Goal: Information Seeking & Learning: Check status

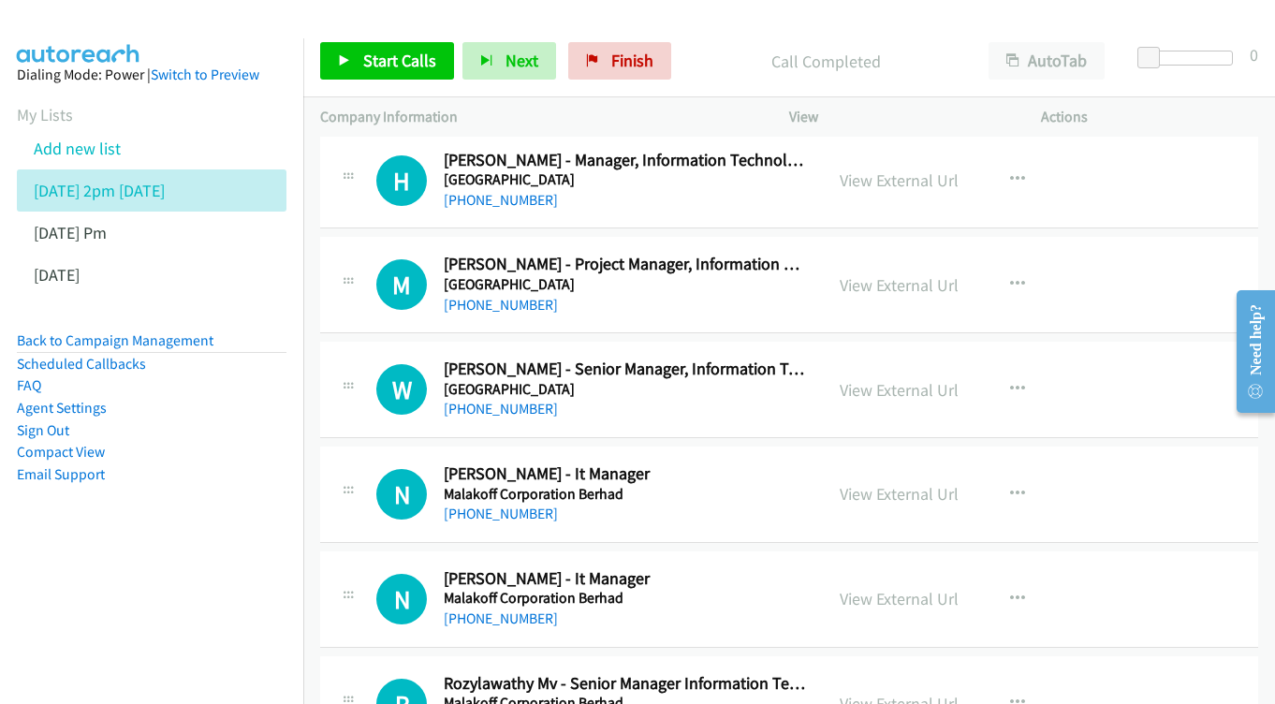
scroll to position [11167, 0]
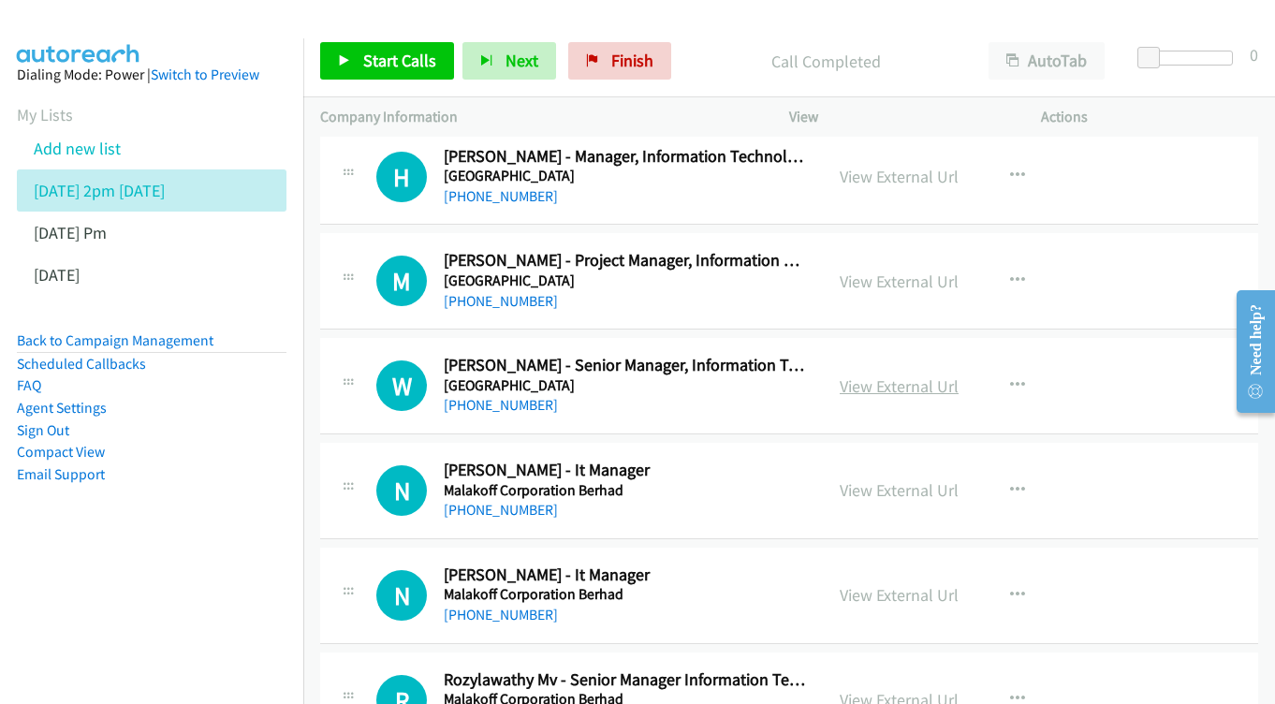
click at [910, 375] on link "View External Url" at bounding box center [899, 386] width 119 height 22
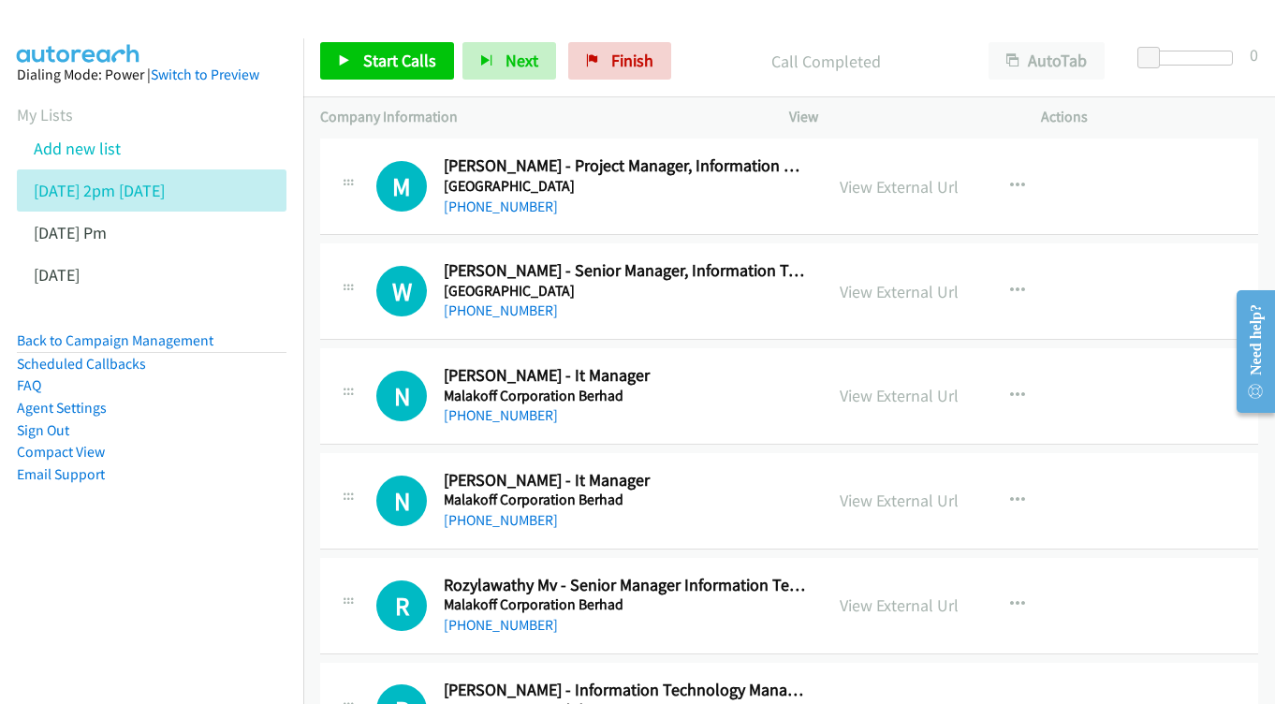
scroll to position [11266, 0]
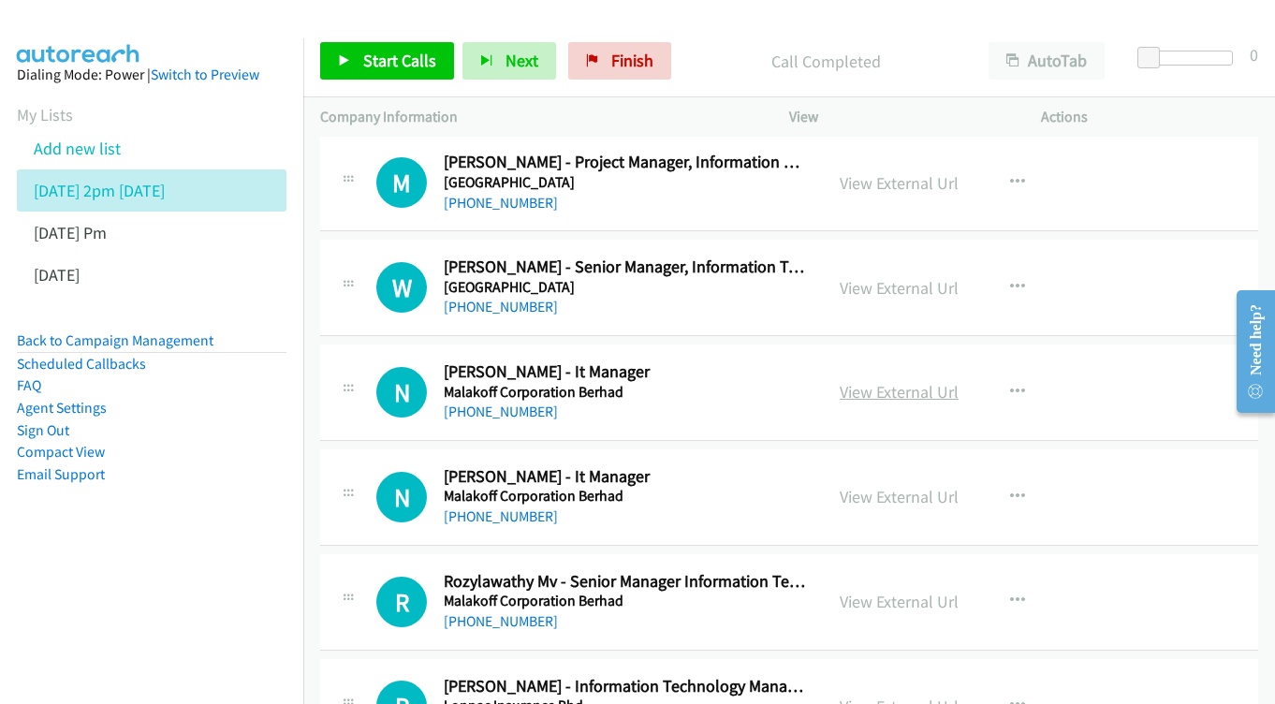
click at [864, 381] on link "View External Url" at bounding box center [899, 392] width 119 height 22
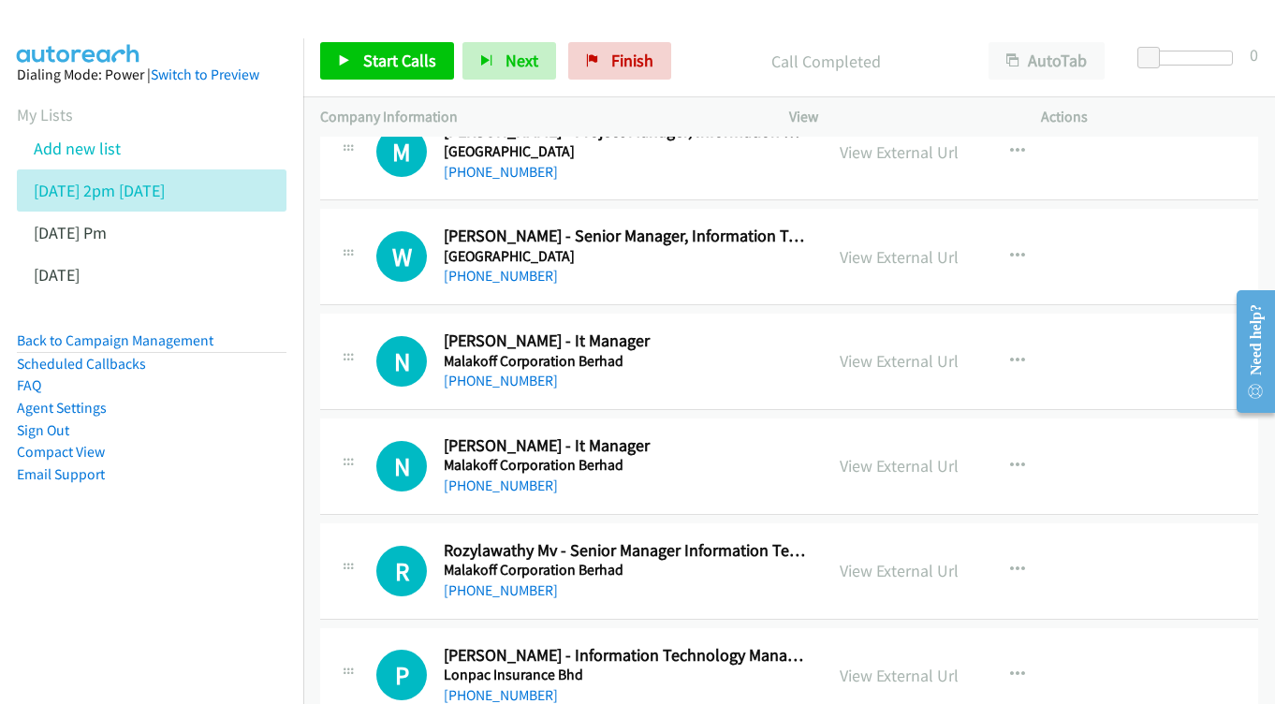
scroll to position [11331, 0]
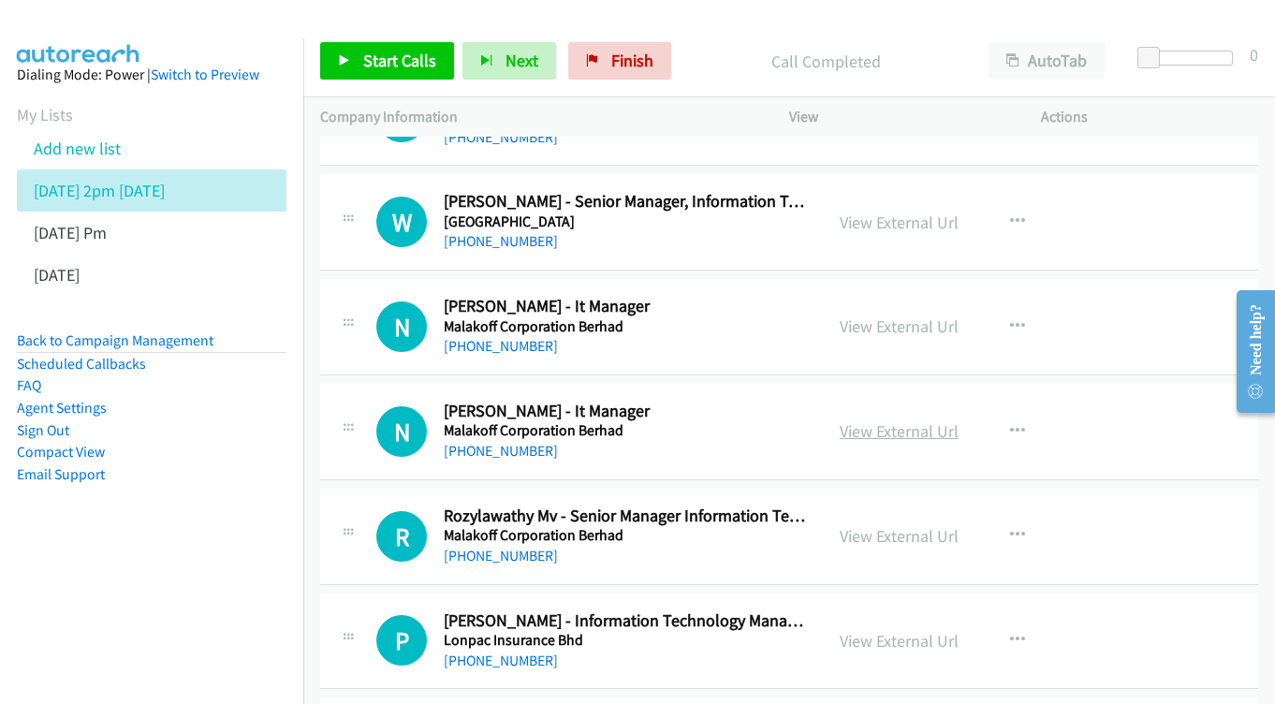
click at [865, 420] on link "View External Url" at bounding box center [899, 431] width 119 height 22
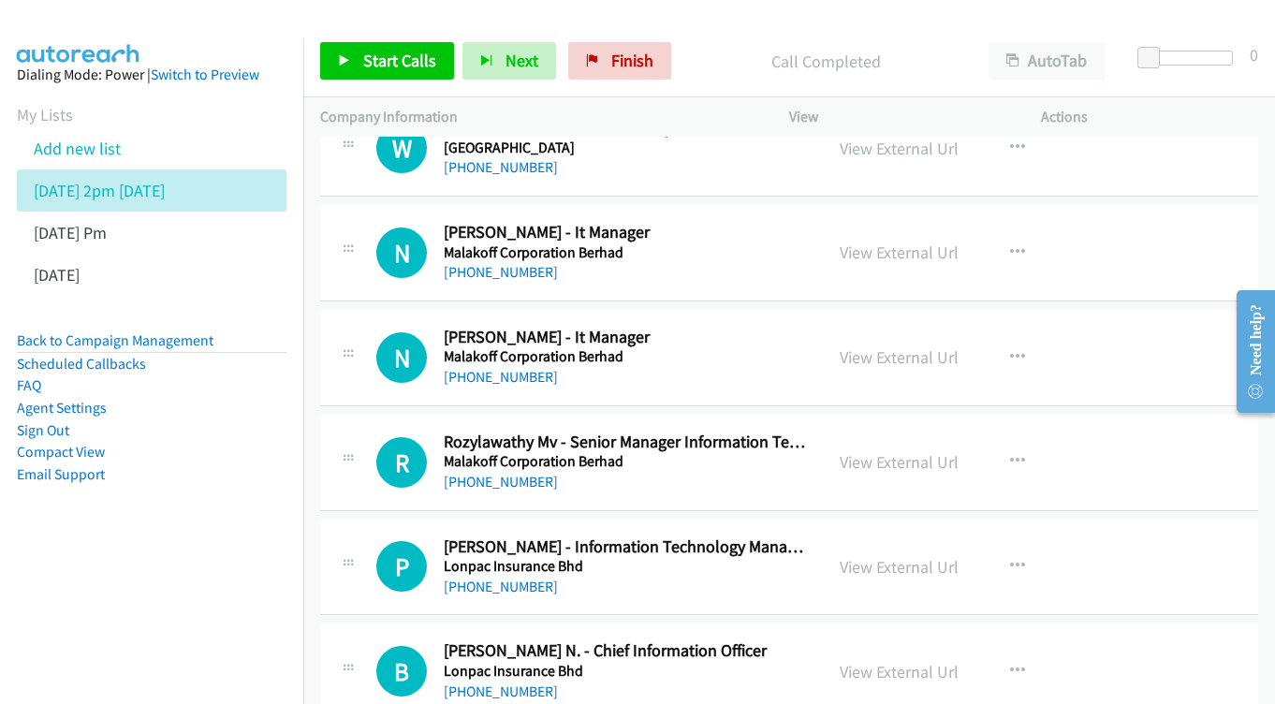
scroll to position [11437, 0]
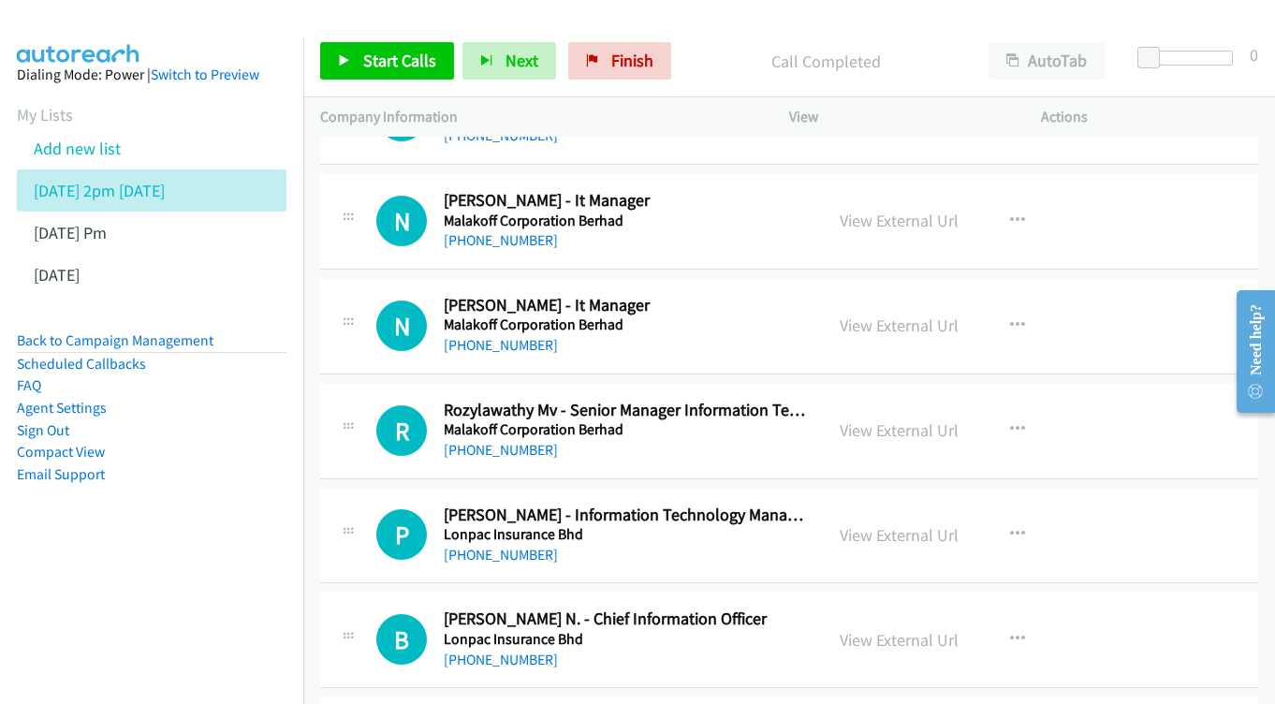
click at [857, 400] on div "View External Url View External Url Schedule/Manage Callback Start Calls Here R…" at bounding box center [957, 431] width 269 height 62
click at [869, 419] on link "View External Url" at bounding box center [899, 430] width 119 height 22
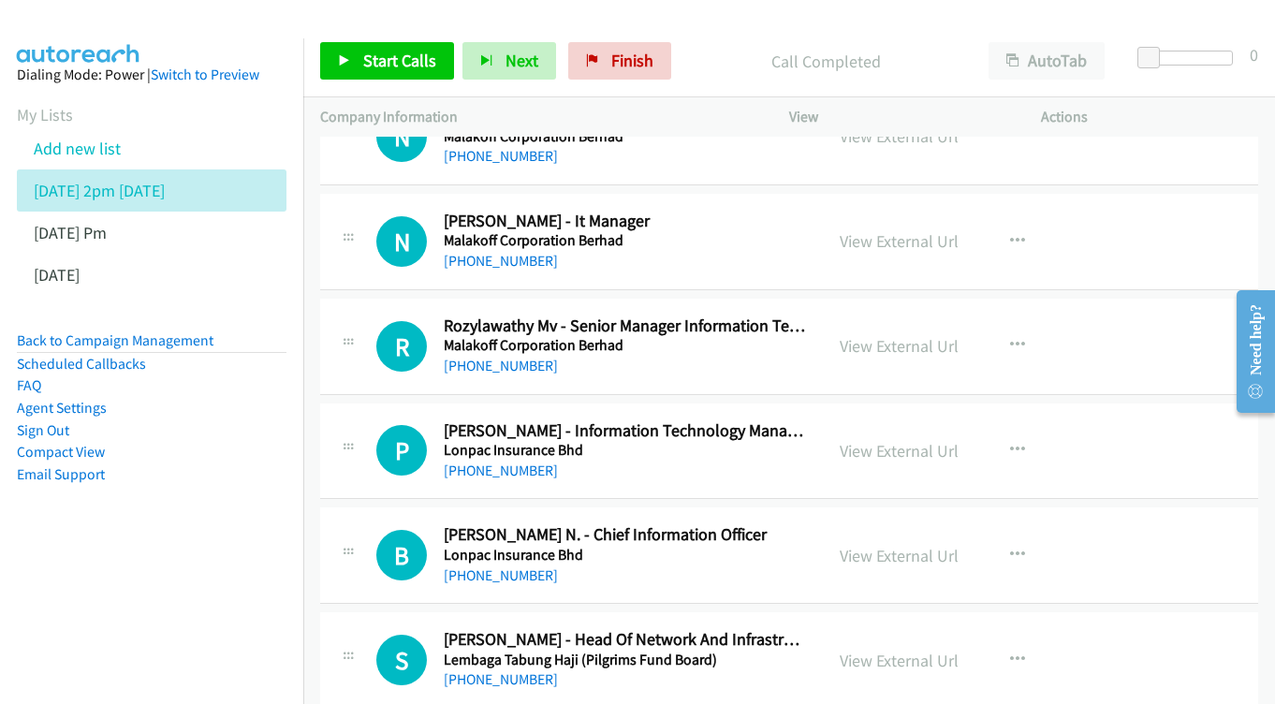
scroll to position [11556, 0]
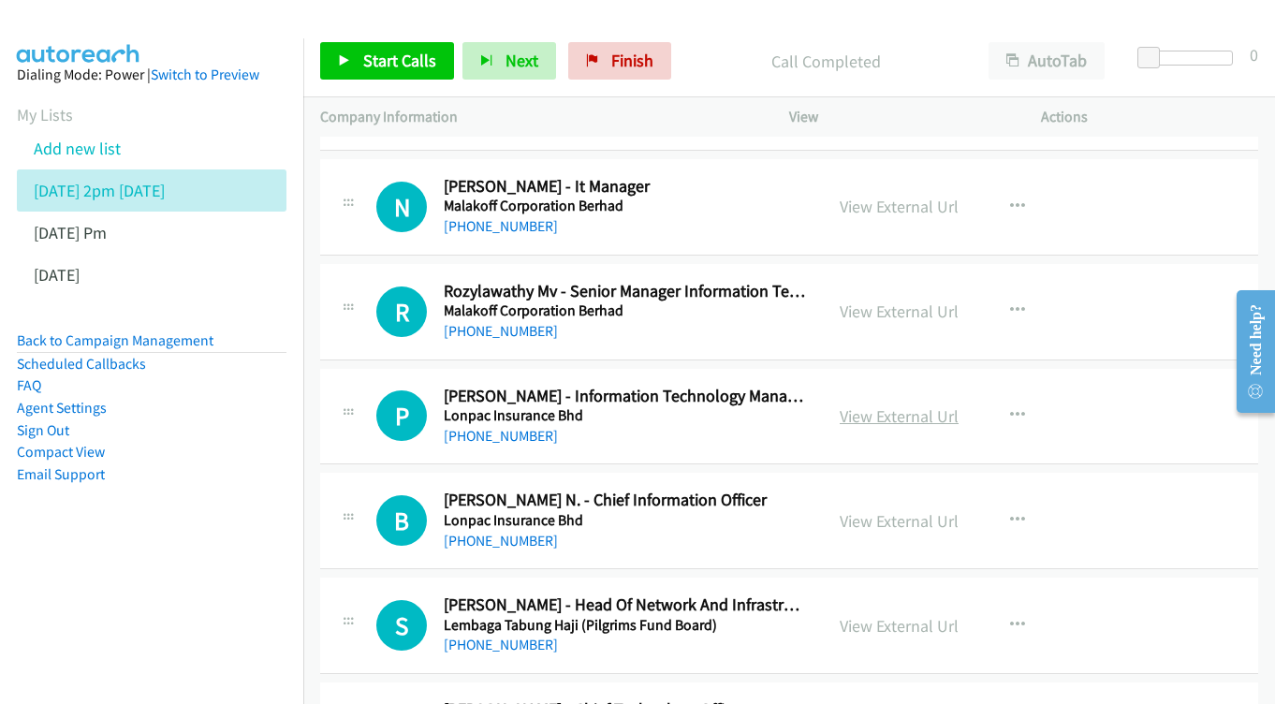
click at [872, 405] on link "View External Url" at bounding box center [899, 416] width 119 height 22
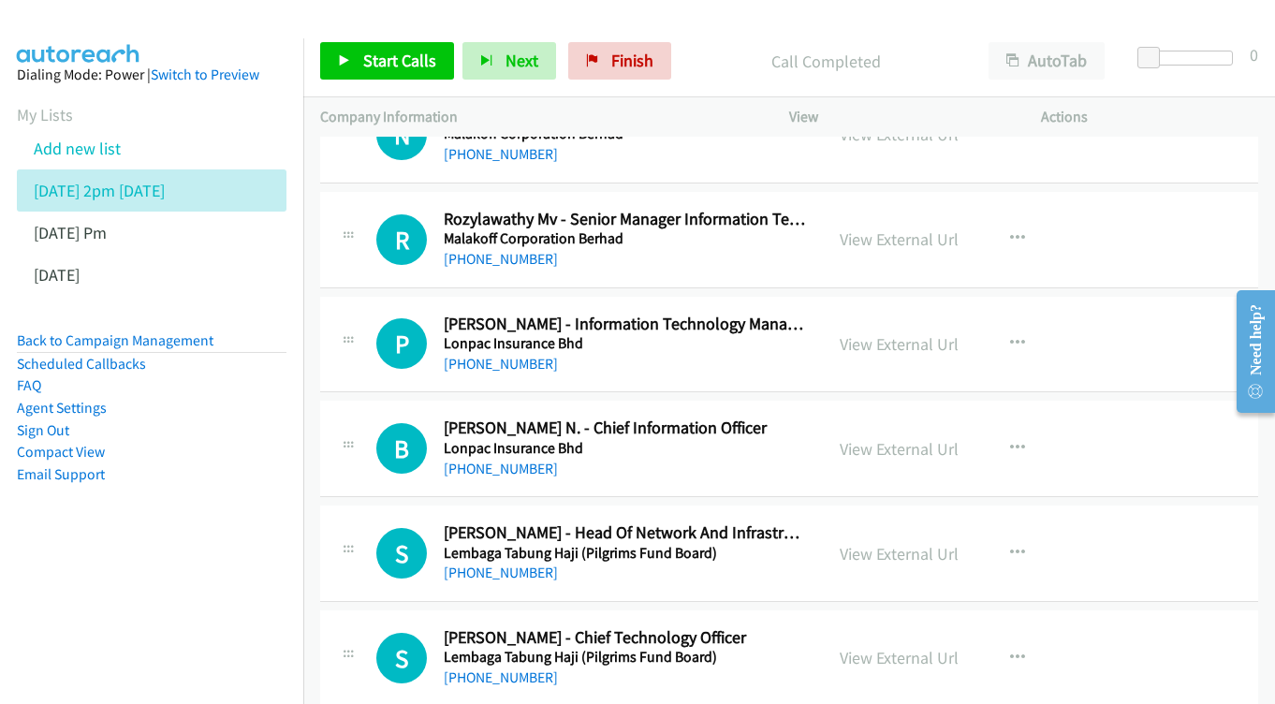
scroll to position [11660, 0]
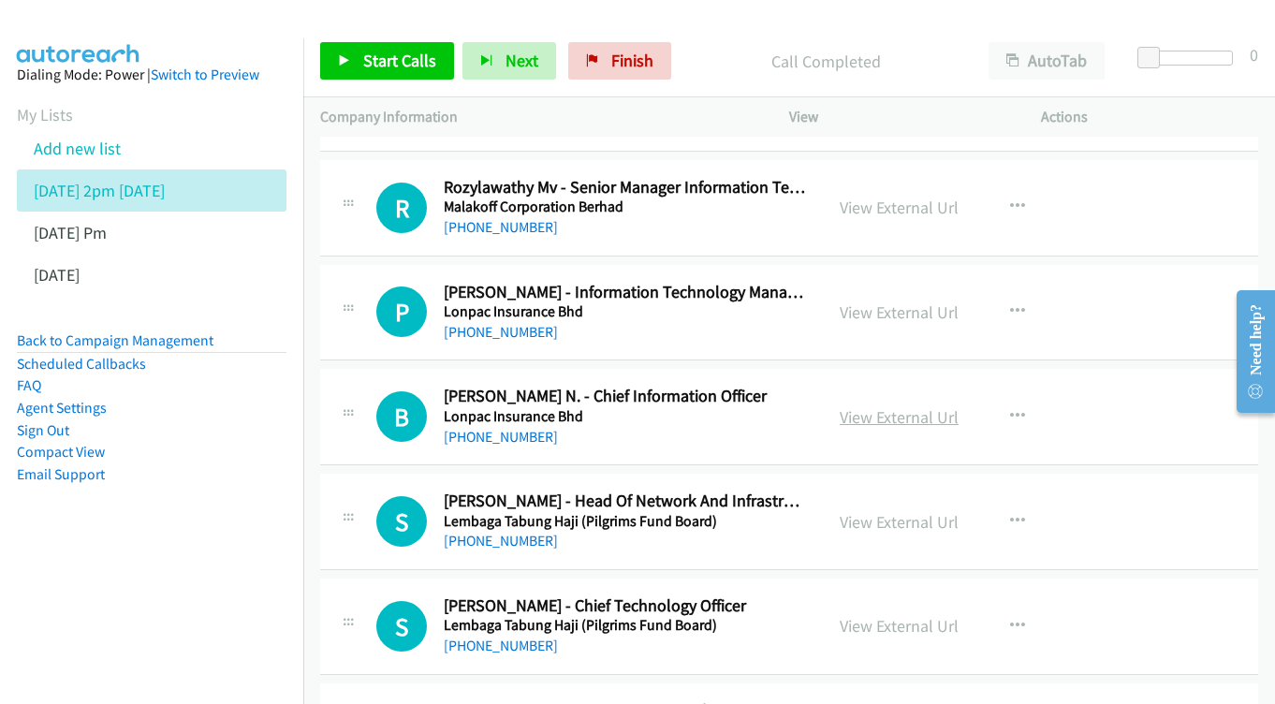
click at [909, 406] on link "View External Url" at bounding box center [899, 417] width 119 height 22
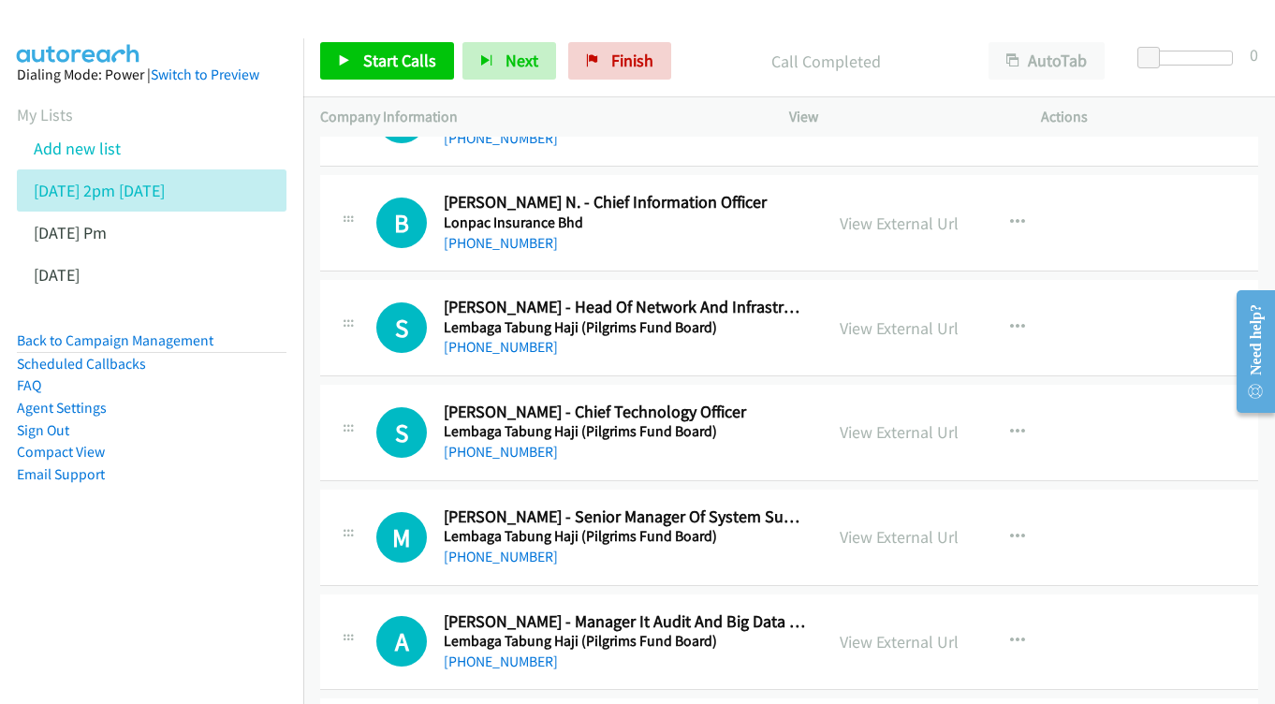
scroll to position [11885, 0]
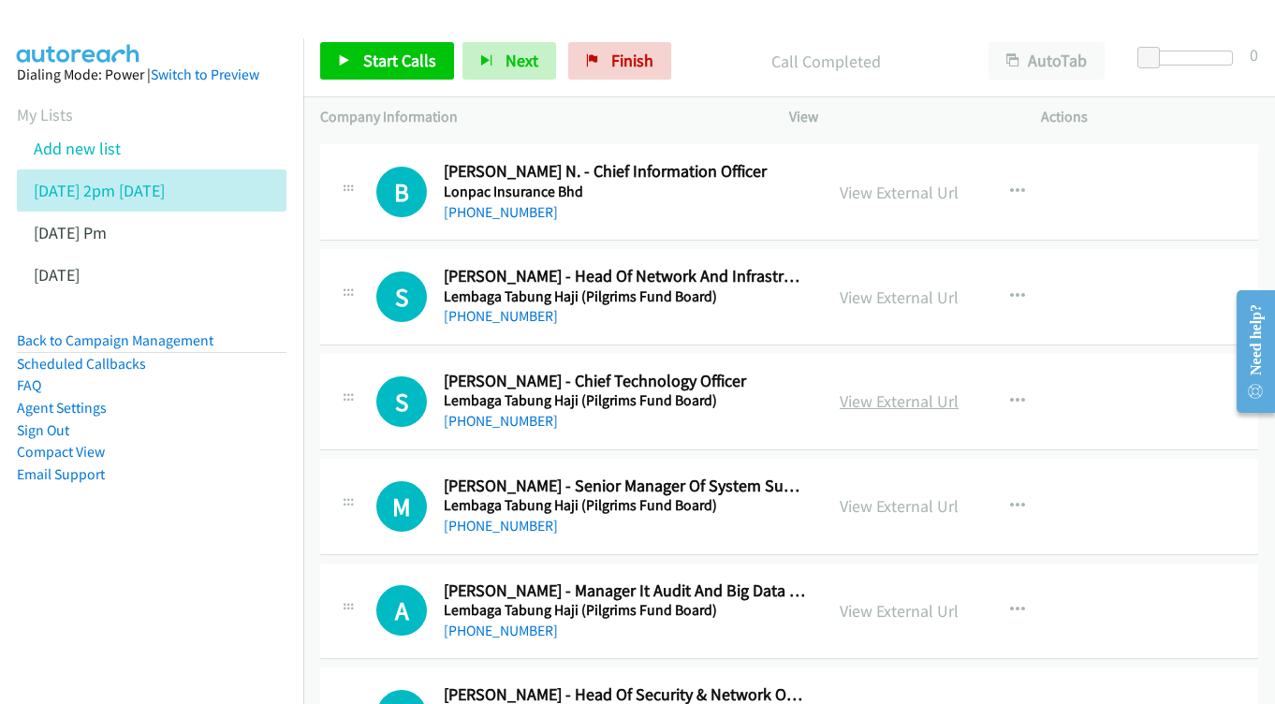
click at [858, 390] on link "View External Url" at bounding box center [899, 401] width 119 height 22
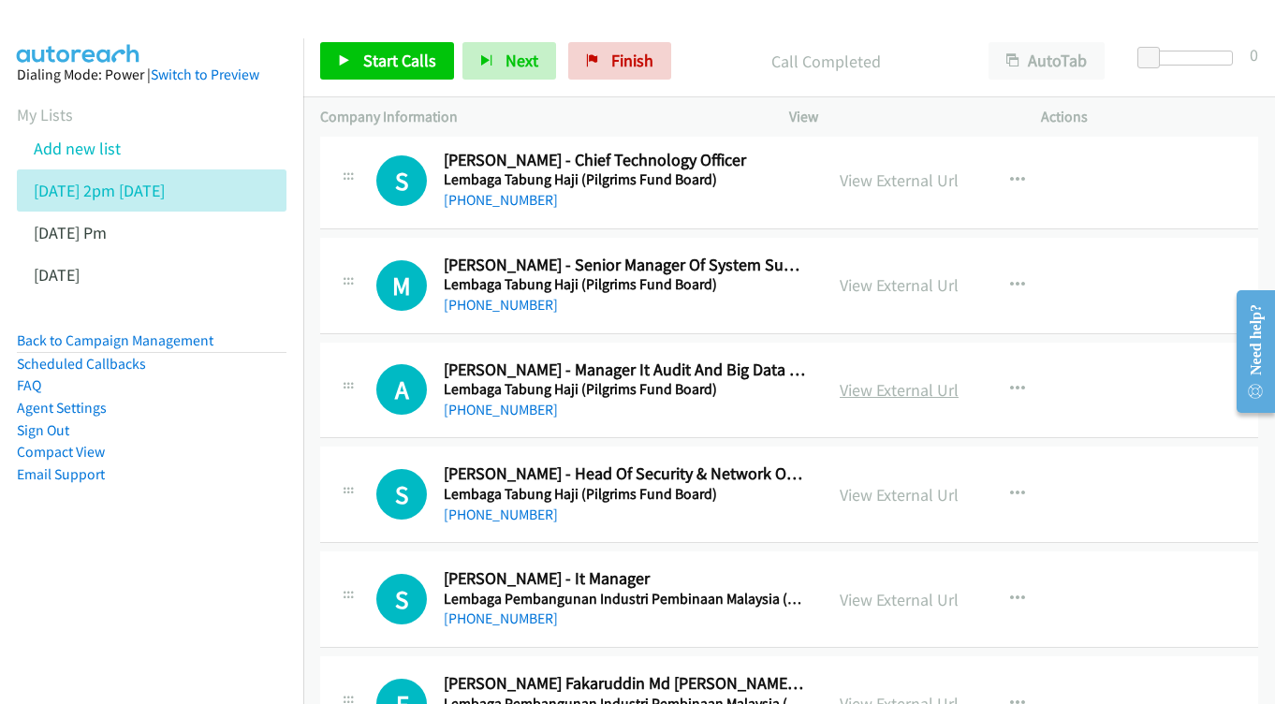
scroll to position [12109, 0]
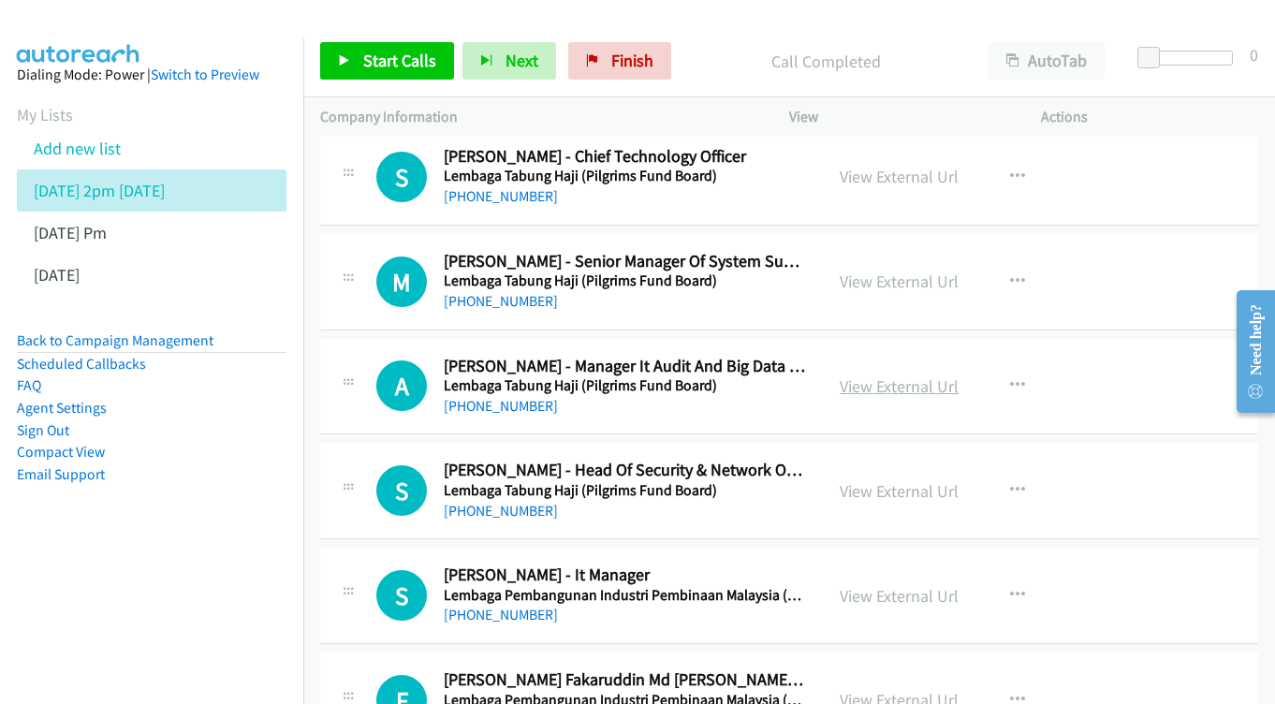
click at [884, 375] on link "View External Url" at bounding box center [899, 386] width 119 height 22
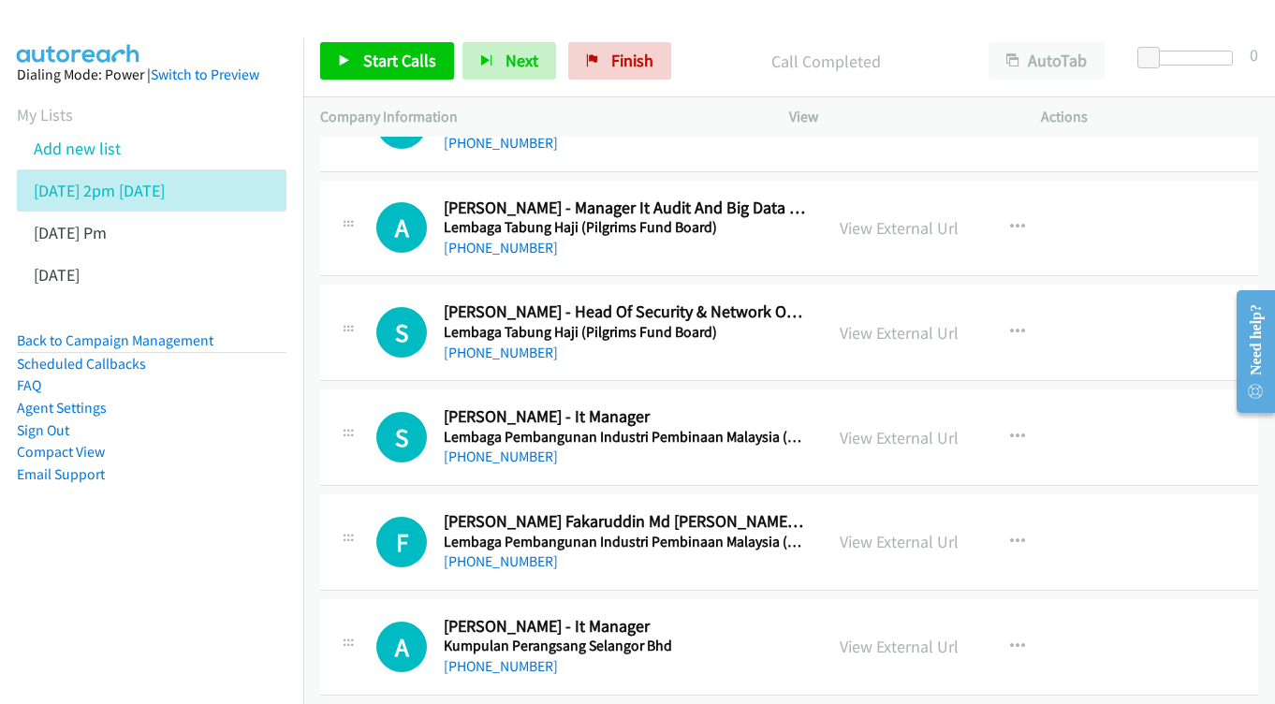
scroll to position [12271, 0]
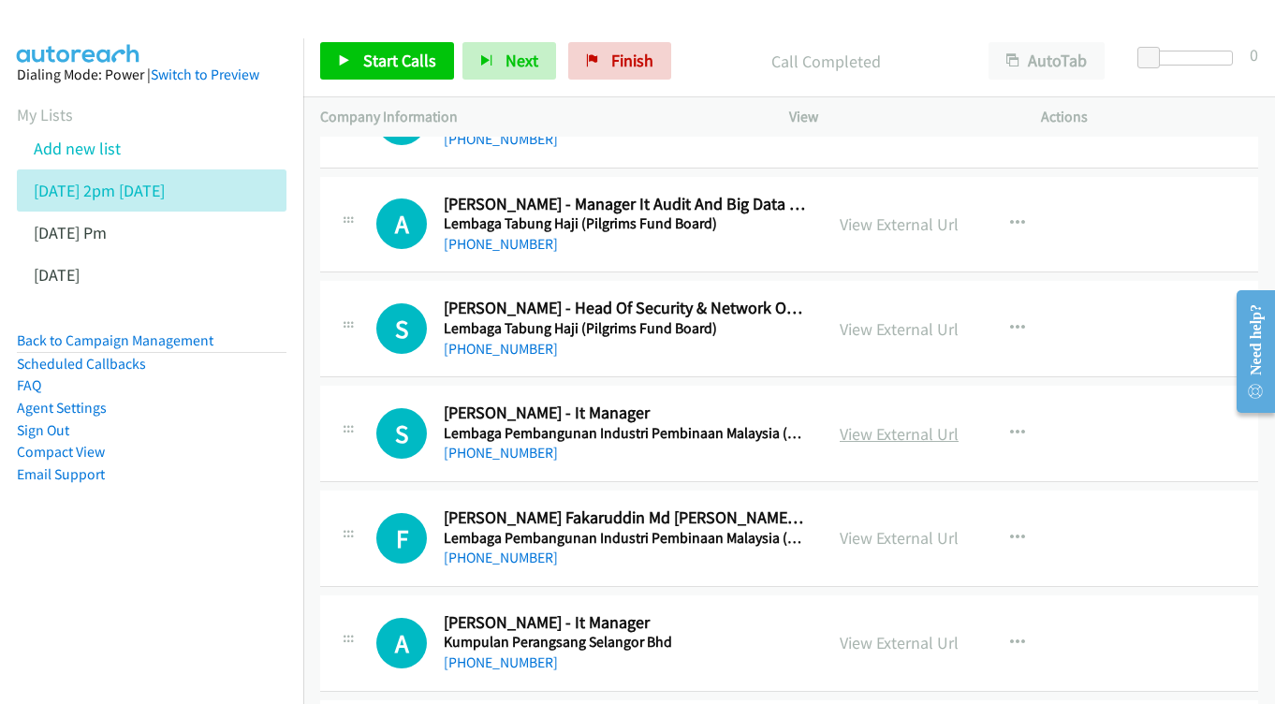
click at [886, 423] on link "View External Url" at bounding box center [899, 434] width 119 height 22
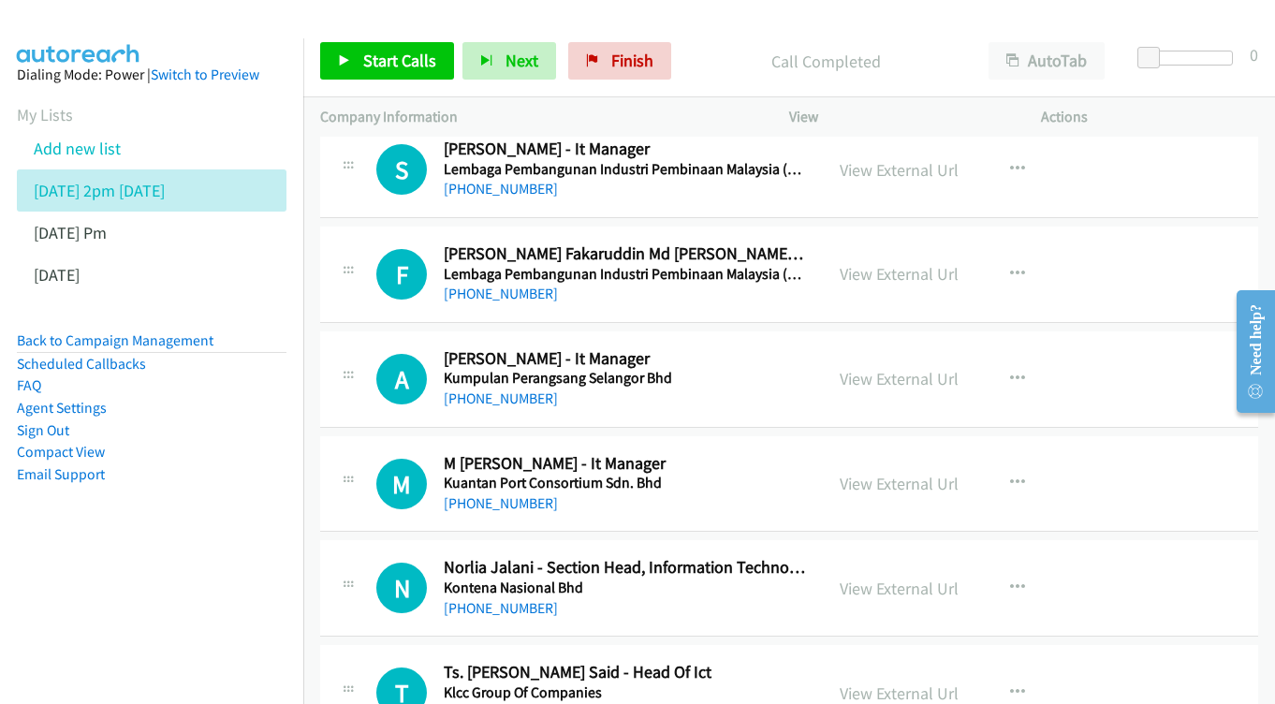
scroll to position [12539, 0]
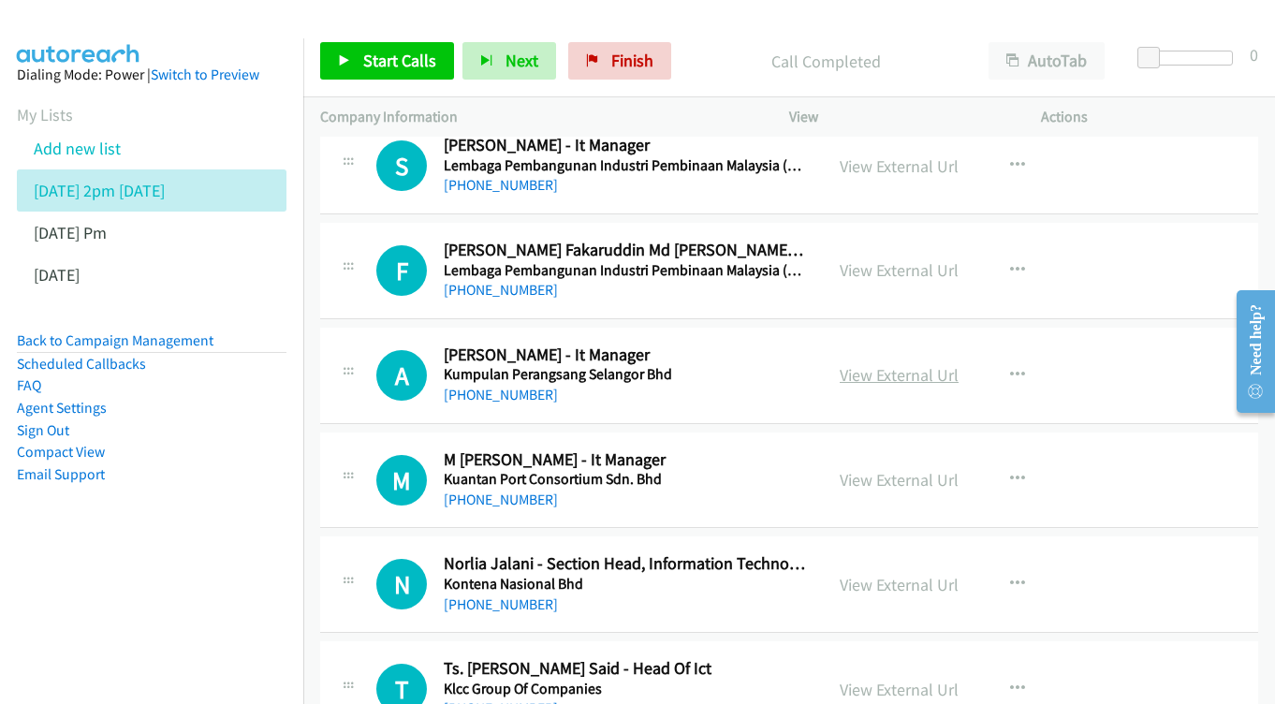
click at [894, 364] on link "View External Url" at bounding box center [899, 375] width 119 height 22
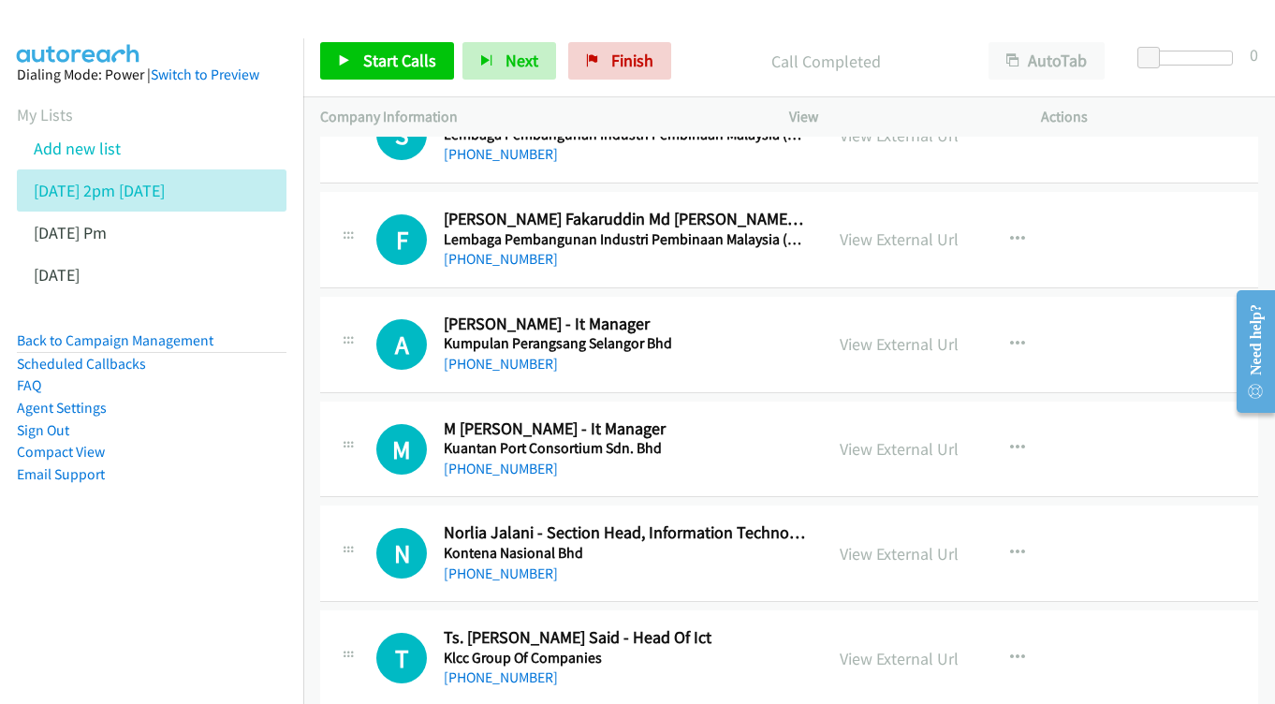
scroll to position [12604, 0]
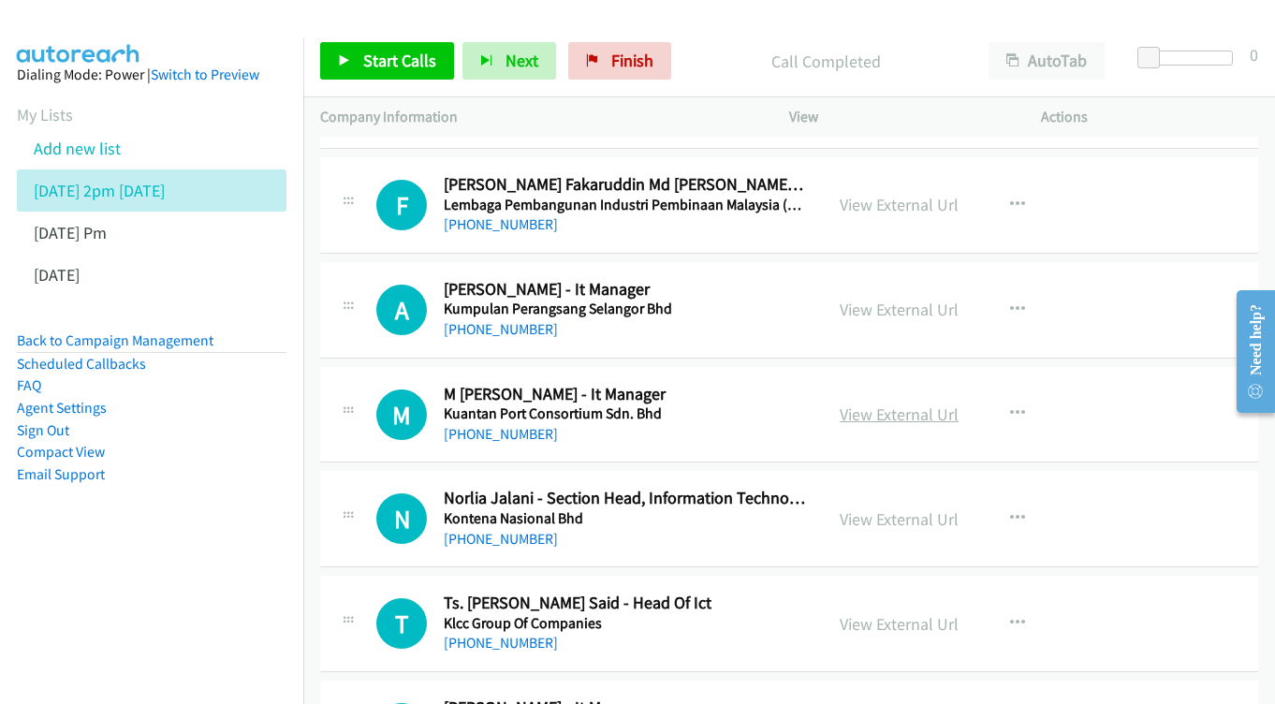
click at [912, 403] on link "View External Url" at bounding box center [899, 414] width 119 height 22
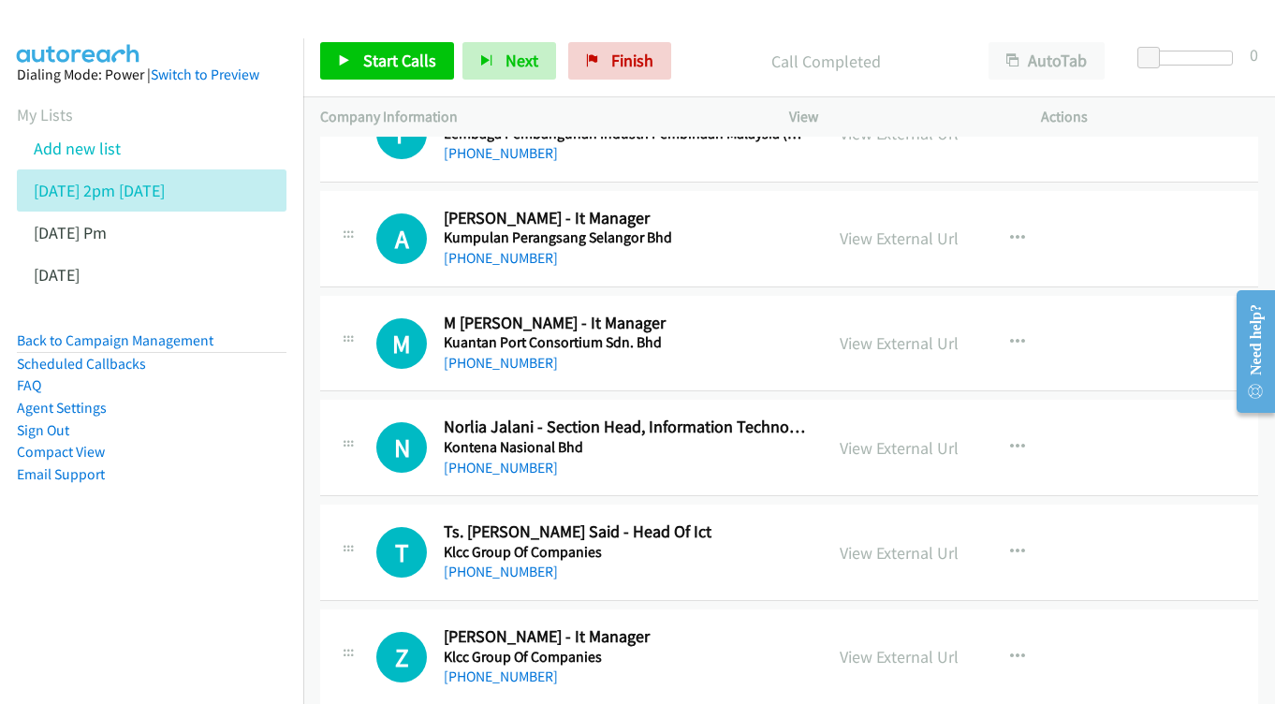
scroll to position [12707, 0]
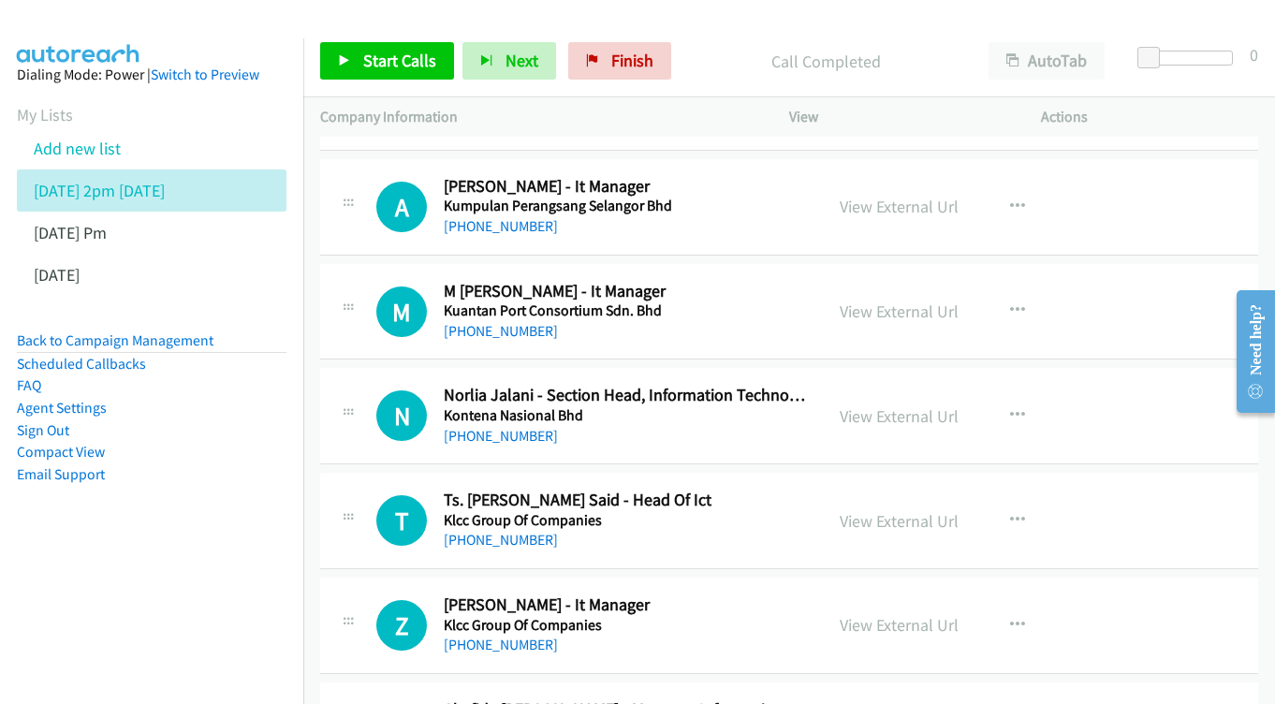
click at [896, 385] on div "View External Url View External Url Schedule/Manage Callback Start Calls Here R…" at bounding box center [957, 416] width 269 height 62
click at [890, 405] on link "View External Url" at bounding box center [899, 416] width 119 height 22
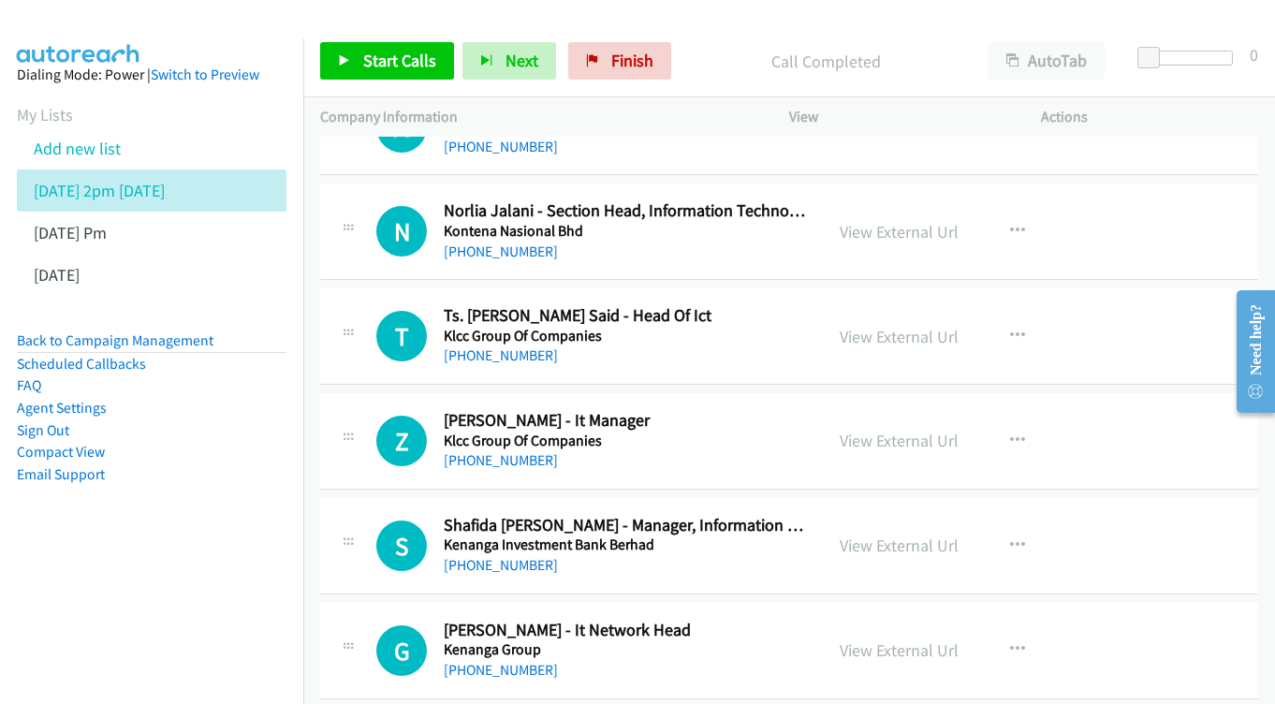
scroll to position [12896, 0]
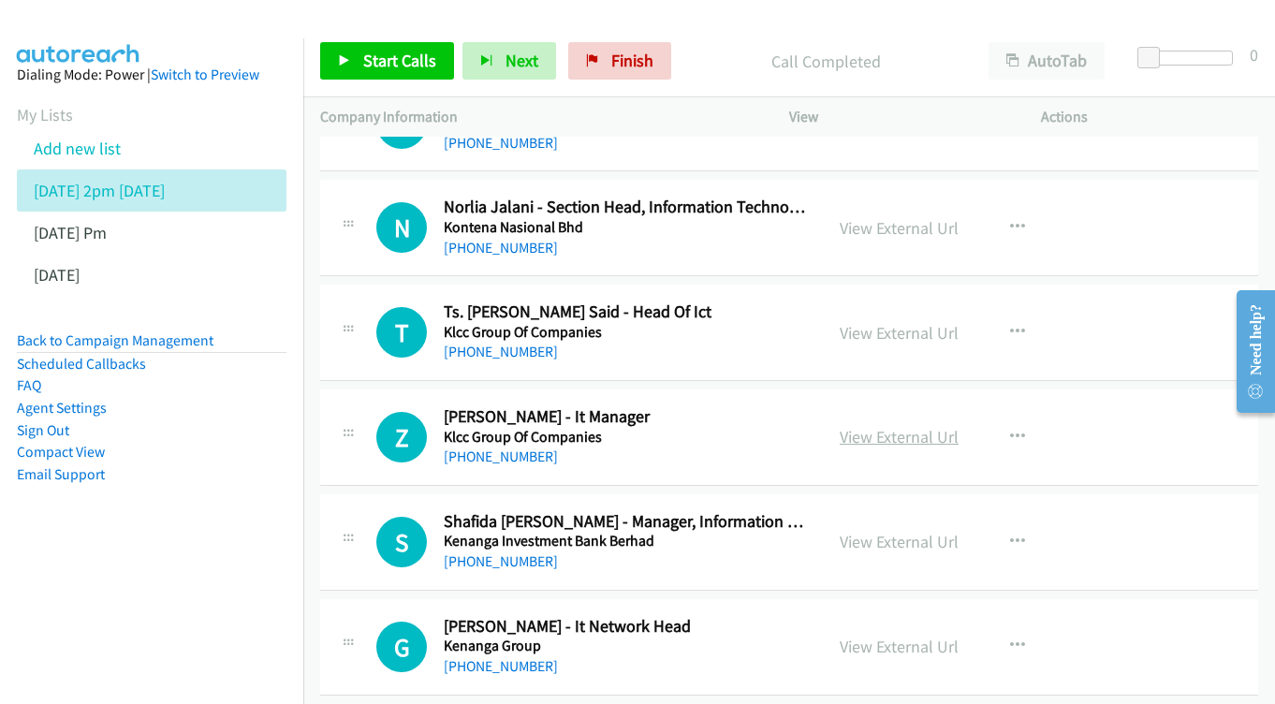
click at [862, 426] on link "View External Url" at bounding box center [899, 437] width 119 height 22
